Goal: Task Accomplishment & Management: Use online tool/utility

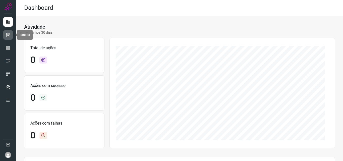
click at [10, 35] on icon at bounding box center [8, 34] width 5 height 5
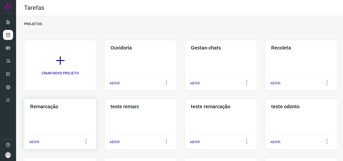
click at [43, 107] on h3 "Remarcação" at bounding box center [60, 107] width 60 height 6
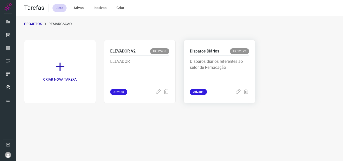
click at [210, 51] on p "Disparos Diários" at bounding box center [204, 51] width 29 height 6
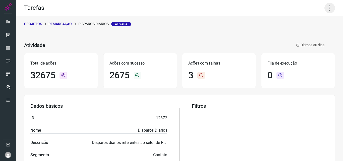
click at [325, 7] on icon at bounding box center [330, 8] width 11 height 11
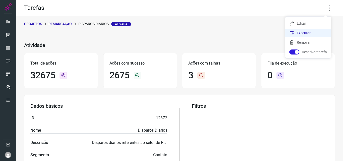
click at [303, 31] on li "Executar" at bounding box center [309, 33] width 46 height 8
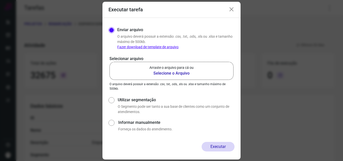
click at [165, 74] on b "Selecione o Arquivo" at bounding box center [172, 73] width 44 height 6
click at [0, 0] on input "Arraste o arquivo para cá ou Selecione o Arquivo" at bounding box center [0, 0] width 0 height 0
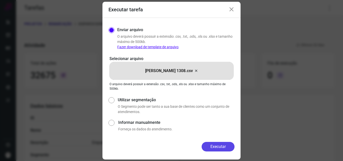
click at [210, 144] on button "Executar" at bounding box center [218, 147] width 33 height 10
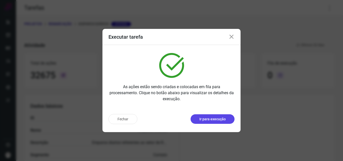
click at [215, 119] on p "Ir para execução" at bounding box center [213, 119] width 26 height 5
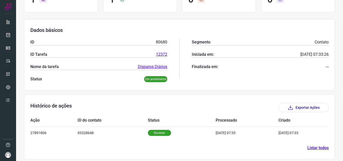
scroll to position [59, 0]
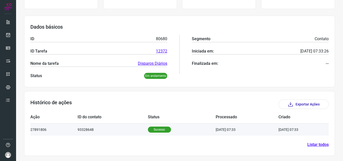
click at [152, 130] on p "Sucesso" at bounding box center [159, 130] width 23 height 6
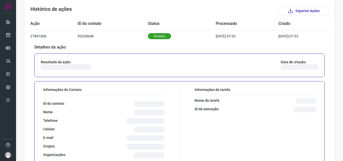
scroll to position [159, 0]
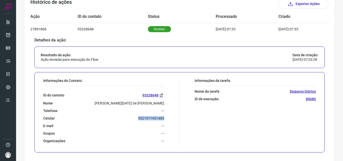
drag, startPoint x: 135, startPoint y: 119, endPoint x: 166, endPoint y: 119, distance: 31.2
click at [166, 119] on div "Informações do Contato: ID do contato 93328648 Nome [PERSON_NAME][DATE] De [PER…" at bounding box center [110, 112] width 139 height 68
copy p "5521971951485"
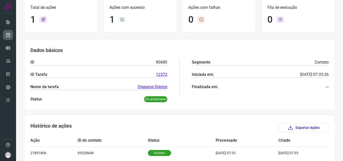
scroll to position [33, 0]
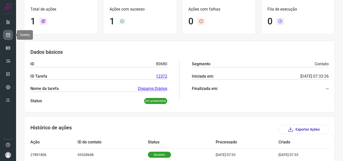
click at [6, 36] on icon at bounding box center [8, 34] width 5 height 5
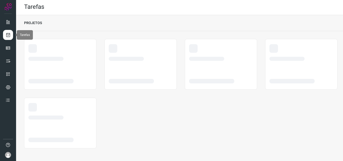
scroll to position [1, 0]
